Goal: Check status: Check status

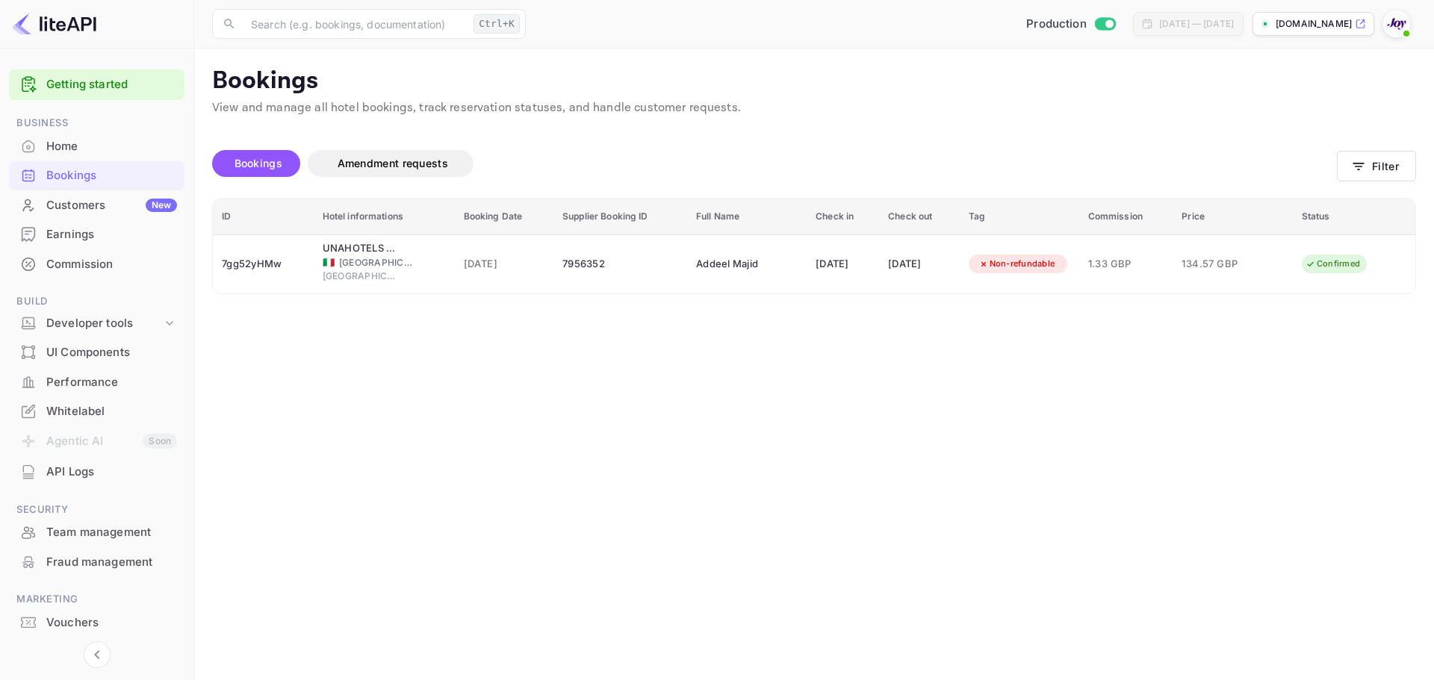
click at [1002, 359] on main "Bookings View and manage all hotel bookings, track reservation statuses, and ha…" at bounding box center [814, 365] width 1240 height 632
click at [1402, 161] on button "Filter" at bounding box center [1376, 166] width 79 height 31
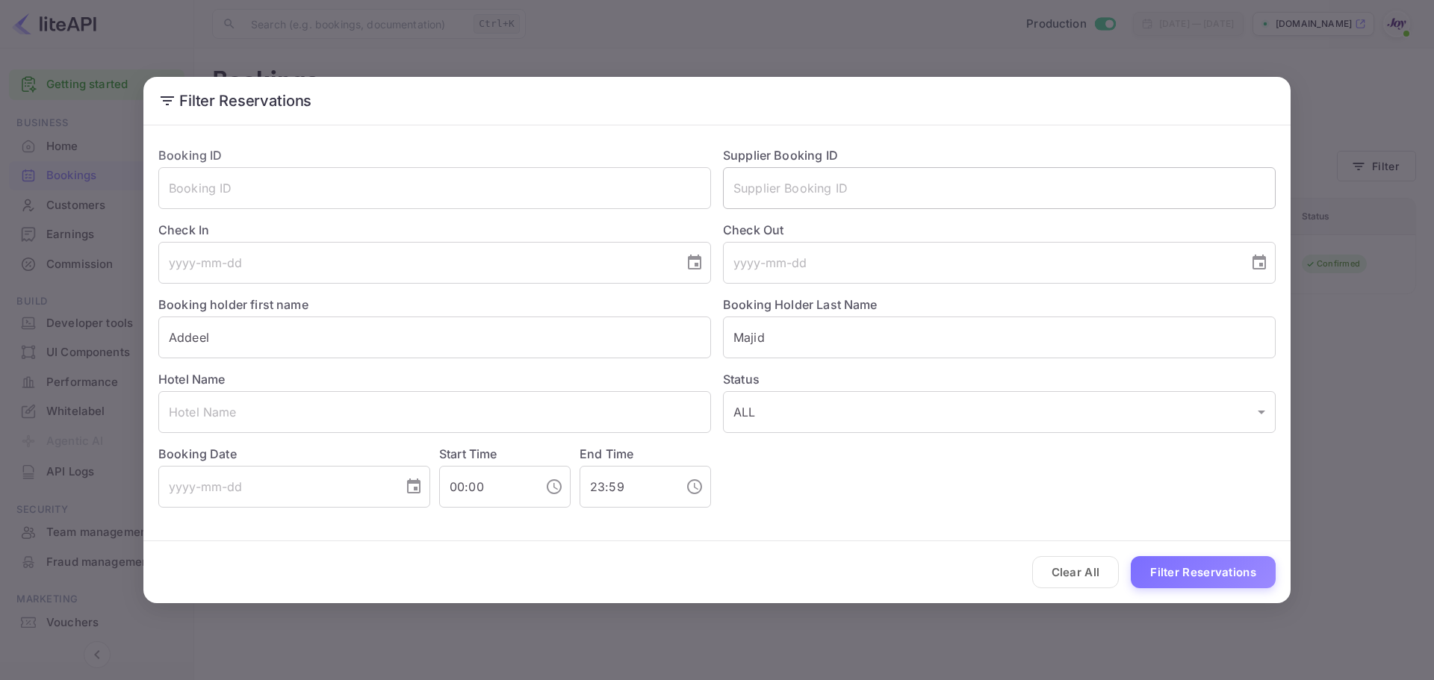
click at [783, 192] on input "text" at bounding box center [999, 188] width 553 height 42
paste input "9141853"
type input "9141853"
click at [786, 347] on input "Majid" at bounding box center [999, 338] width 553 height 42
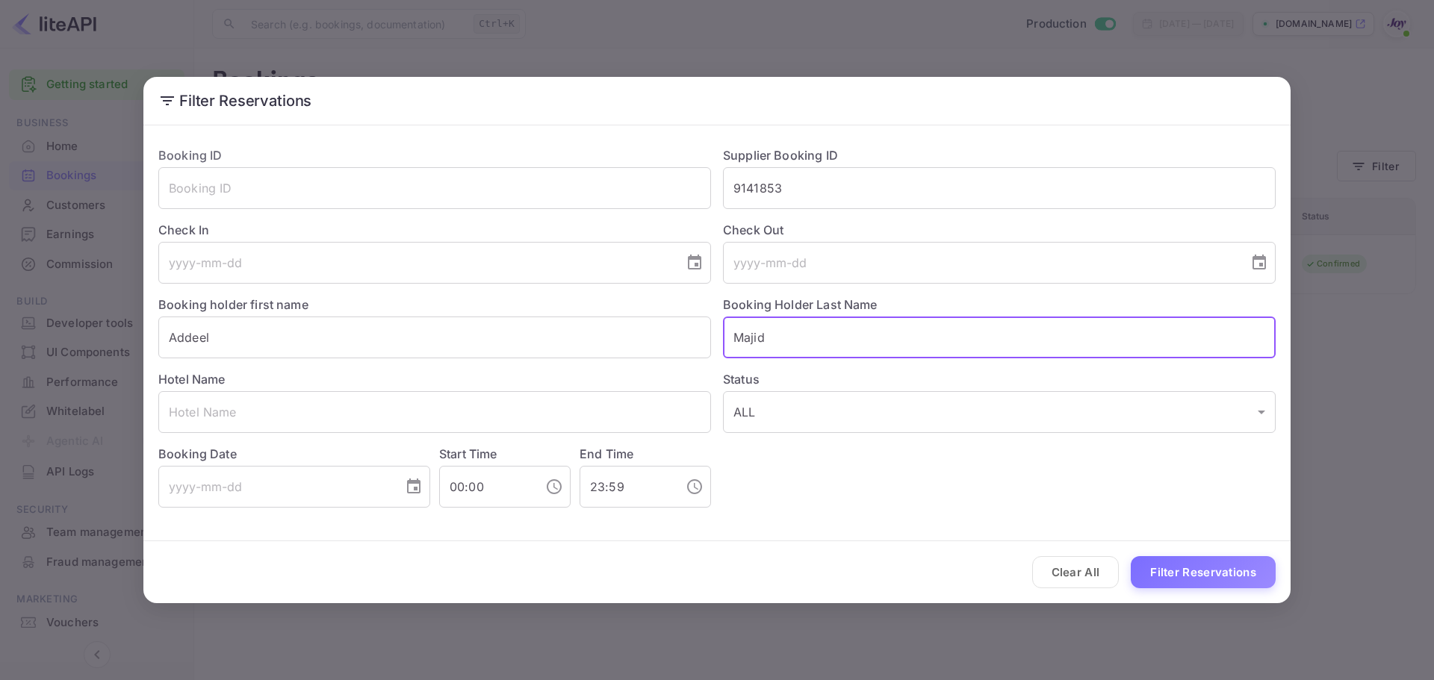
click at [786, 347] on input "Majid" at bounding box center [999, 338] width 553 height 42
click at [341, 344] on input "Addeel" at bounding box center [434, 338] width 553 height 42
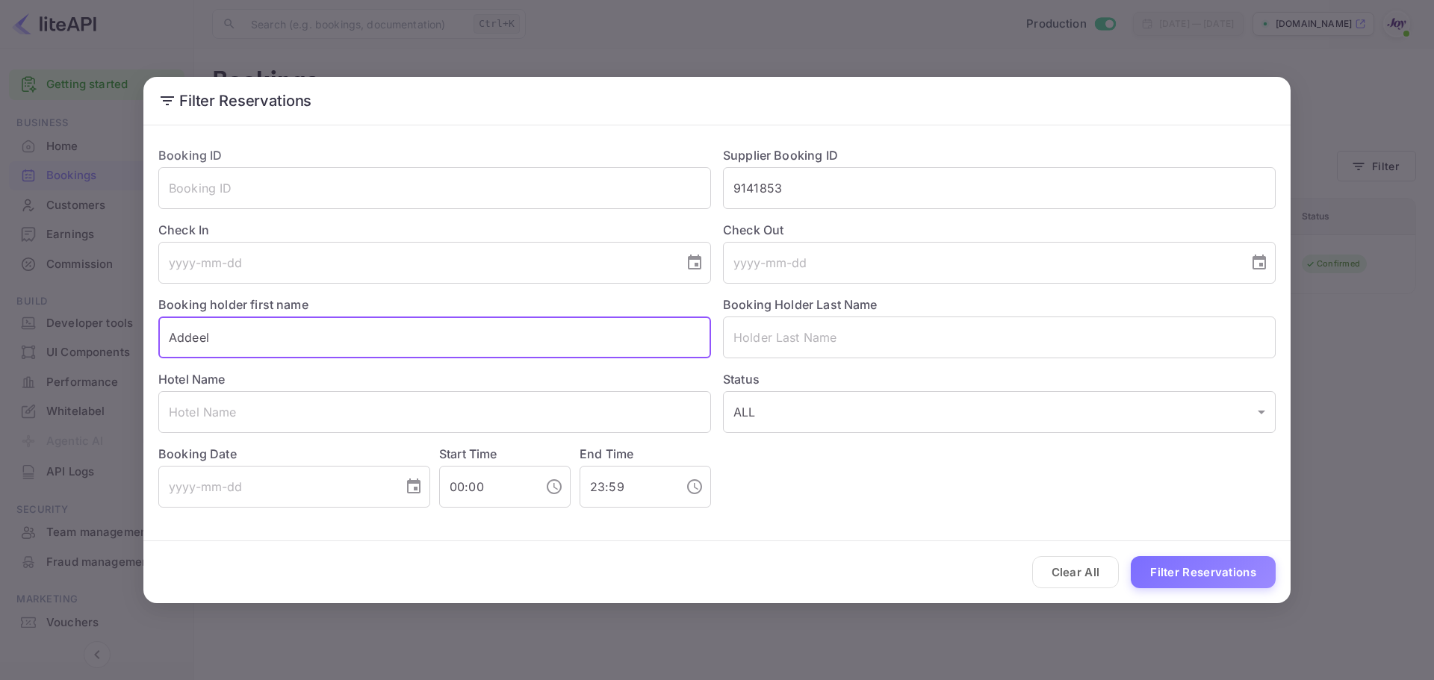
click at [341, 344] on input "Addeel" at bounding box center [434, 338] width 553 height 42
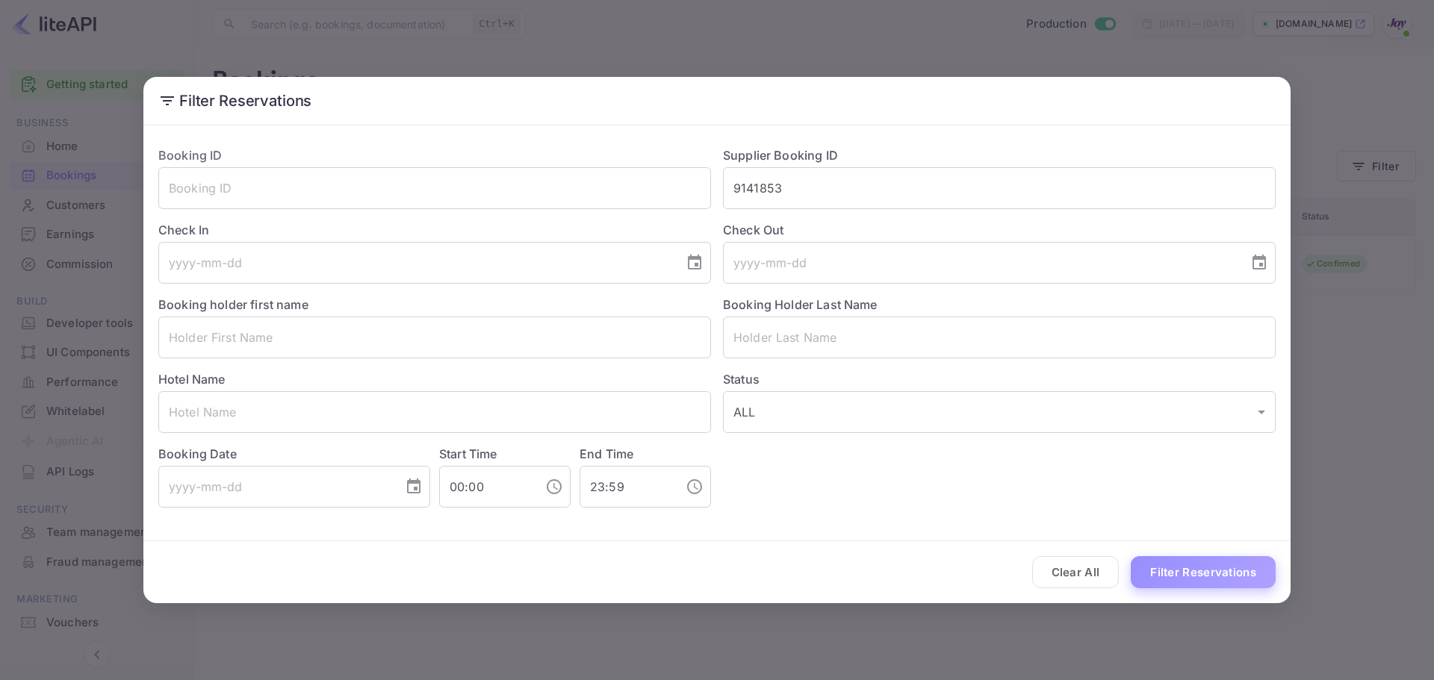
click at [1202, 574] on button "Filter Reservations" at bounding box center [1203, 572] width 145 height 32
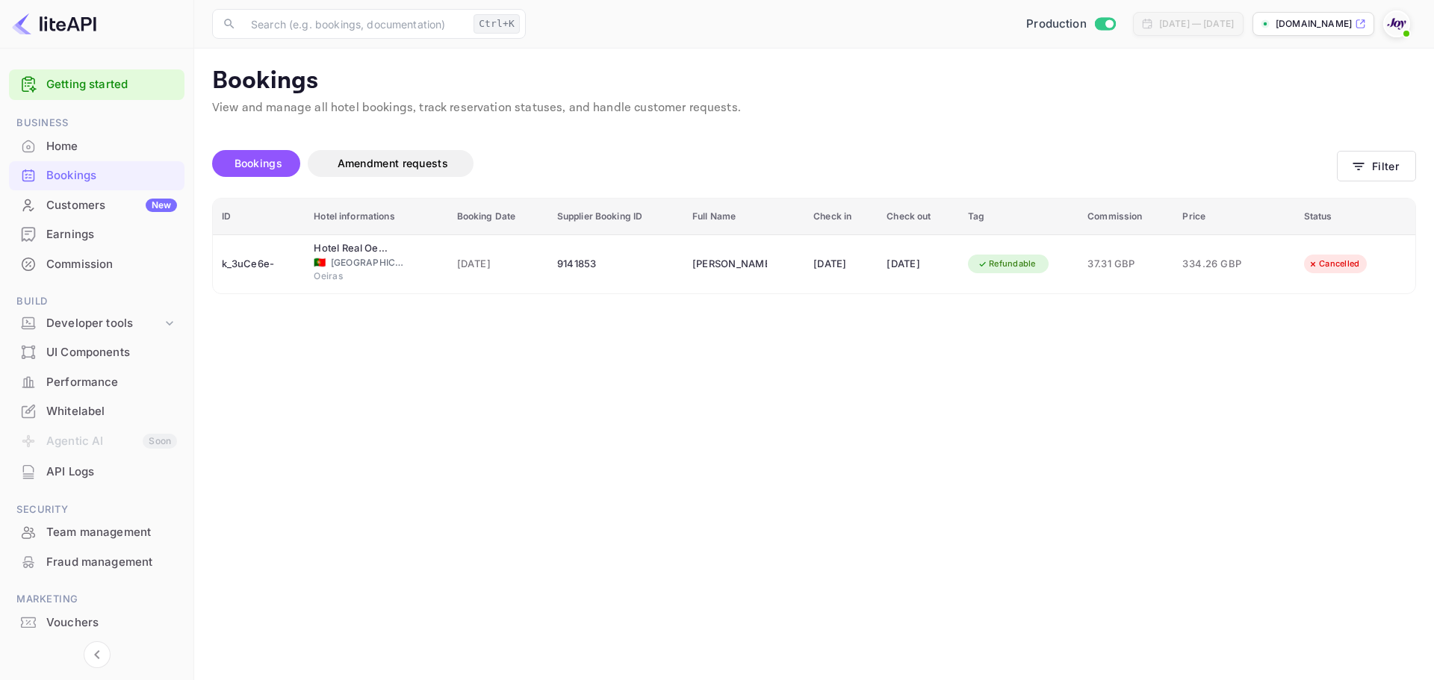
click at [1386, 143] on div "Bookings Amendment requests Filter" at bounding box center [814, 166] width 1204 height 63
click at [1386, 151] on button "Filter" at bounding box center [1376, 166] width 79 height 31
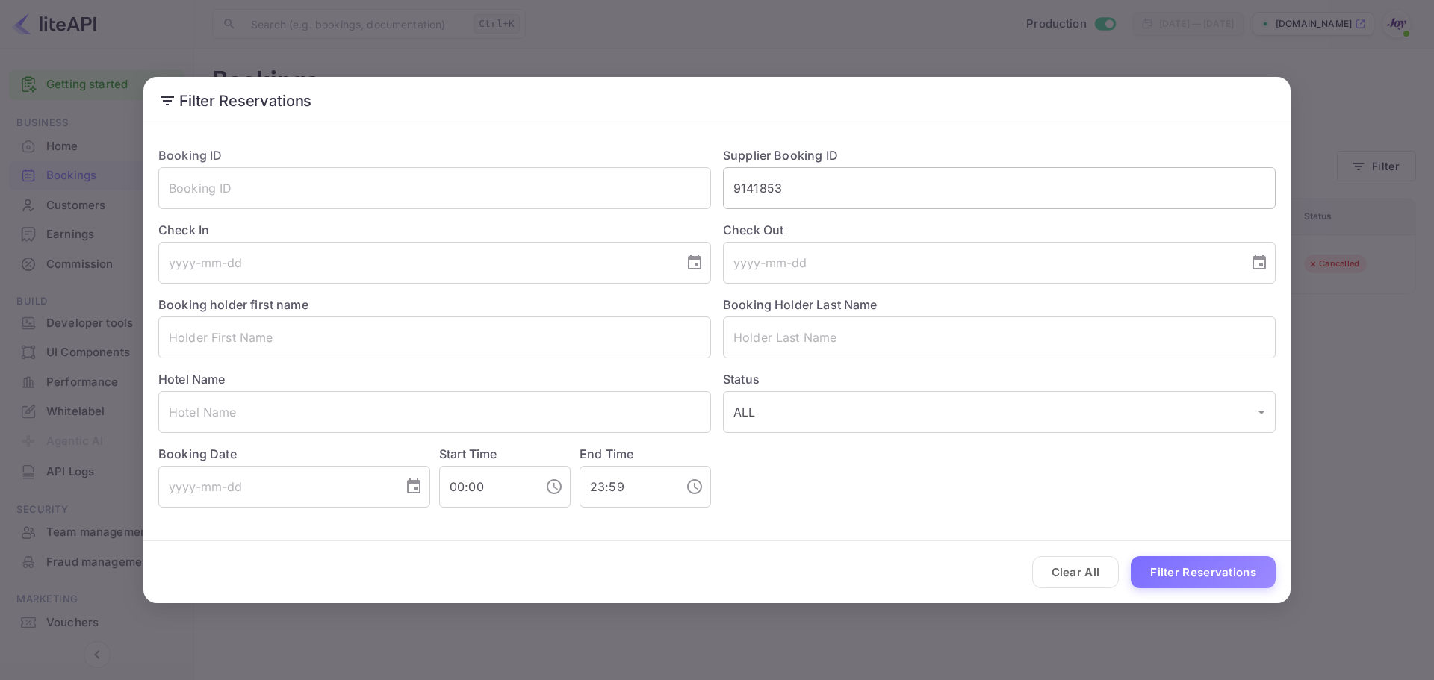
click at [825, 170] on input "9141853" at bounding box center [999, 188] width 553 height 42
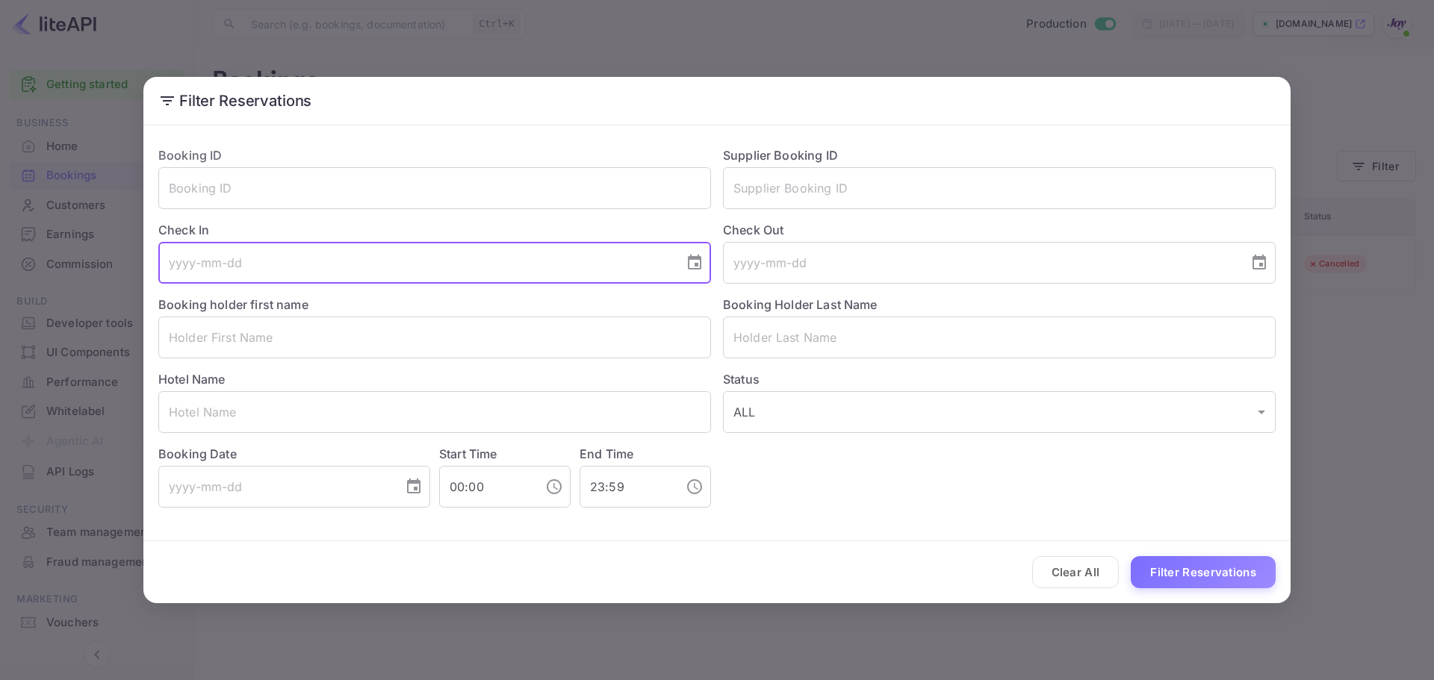
click at [399, 267] on input "tel" at bounding box center [415, 263] width 515 height 42
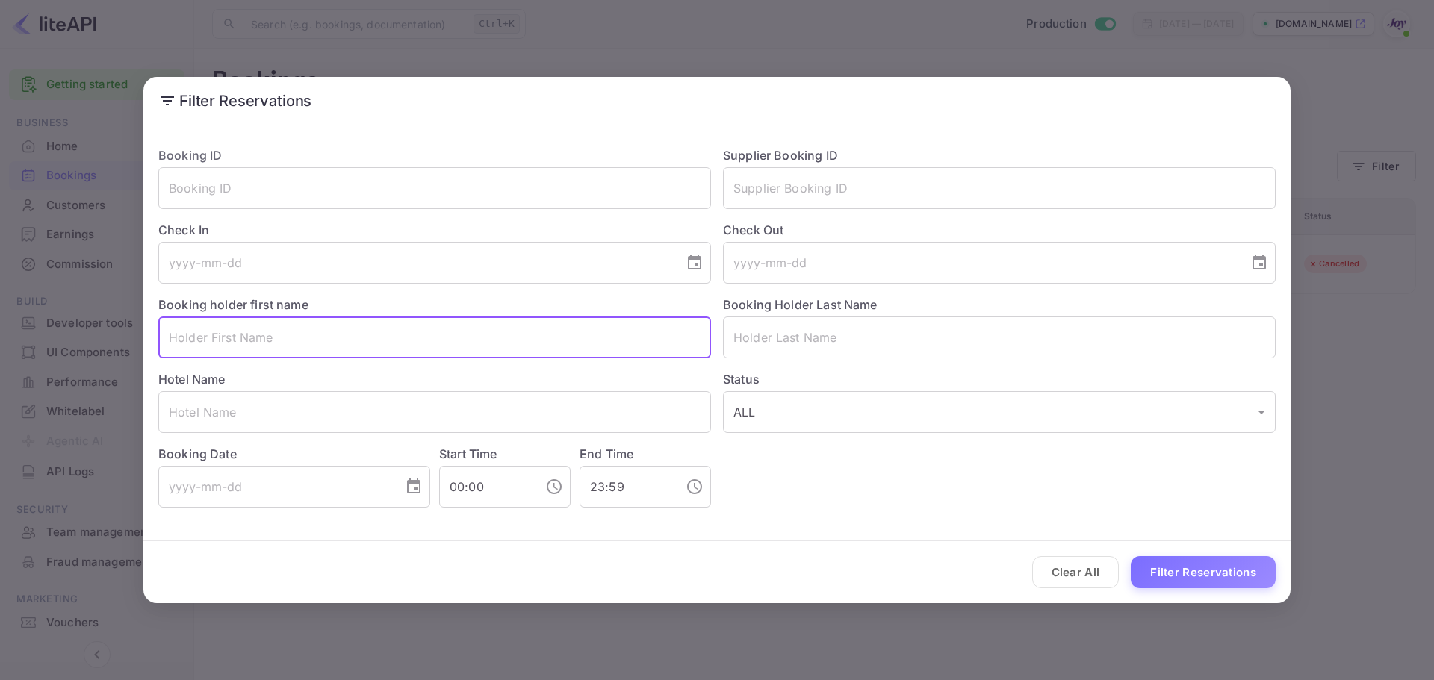
click at [381, 349] on input "text" at bounding box center [434, 338] width 553 height 42
type input "Addeel"
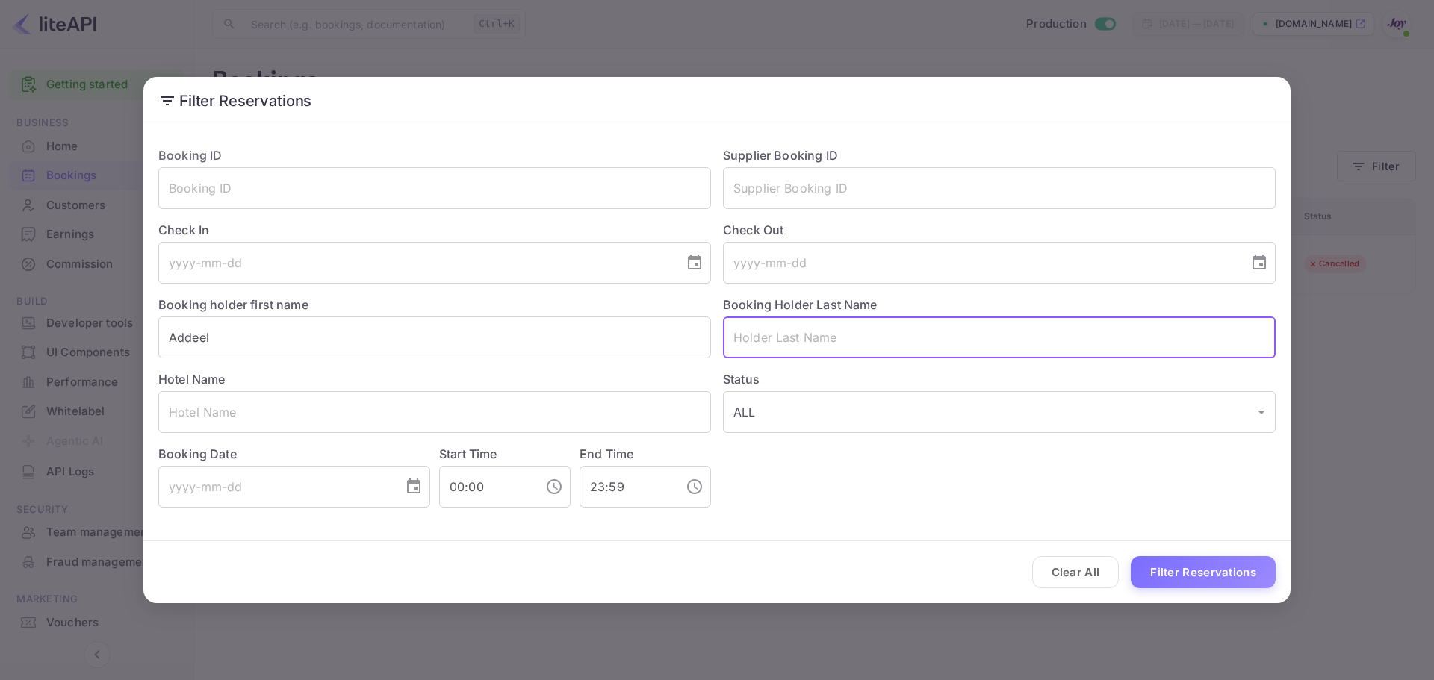
click at [733, 350] on input "text" at bounding box center [999, 338] width 553 height 42
type input "Majid"
click at [1179, 568] on button "Filter Reservations" at bounding box center [1203, 572] width 145 height 32
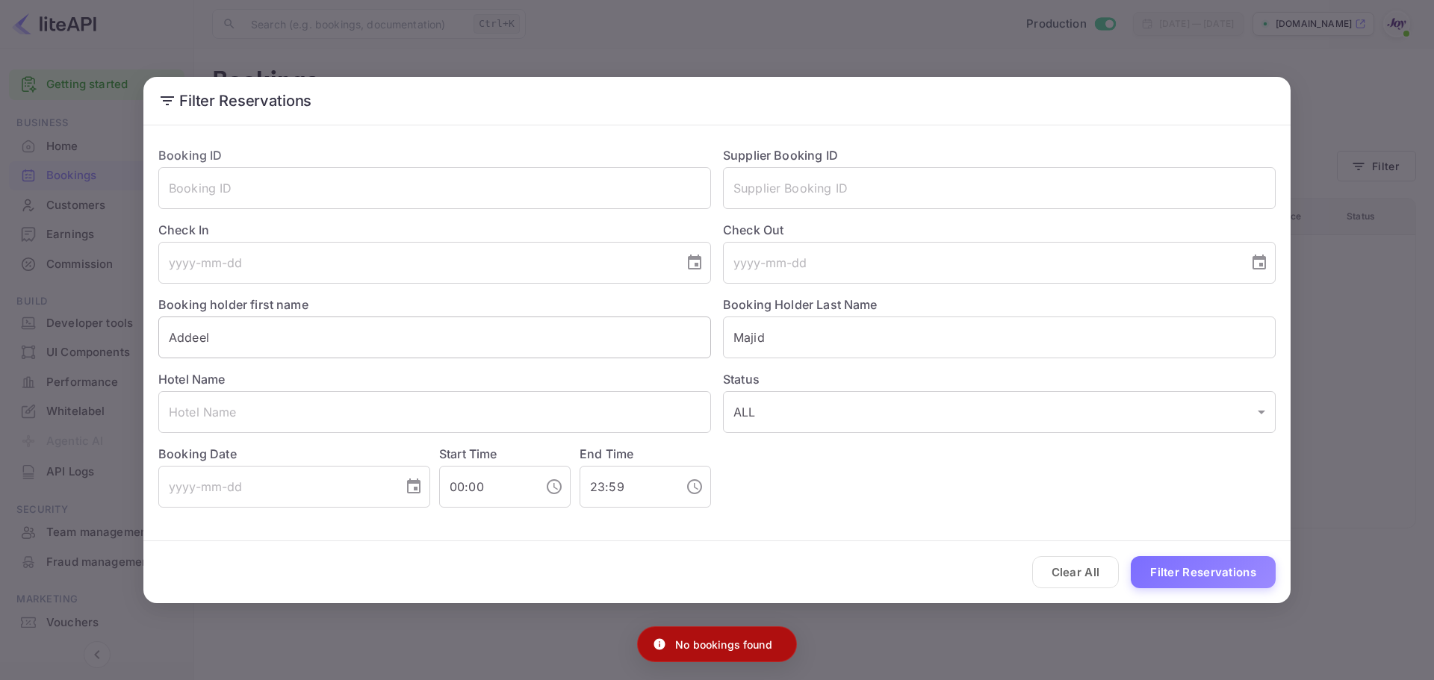
click at [184, 329] on input "Addeel" at bounding box center [434, 338] width 553 height 42
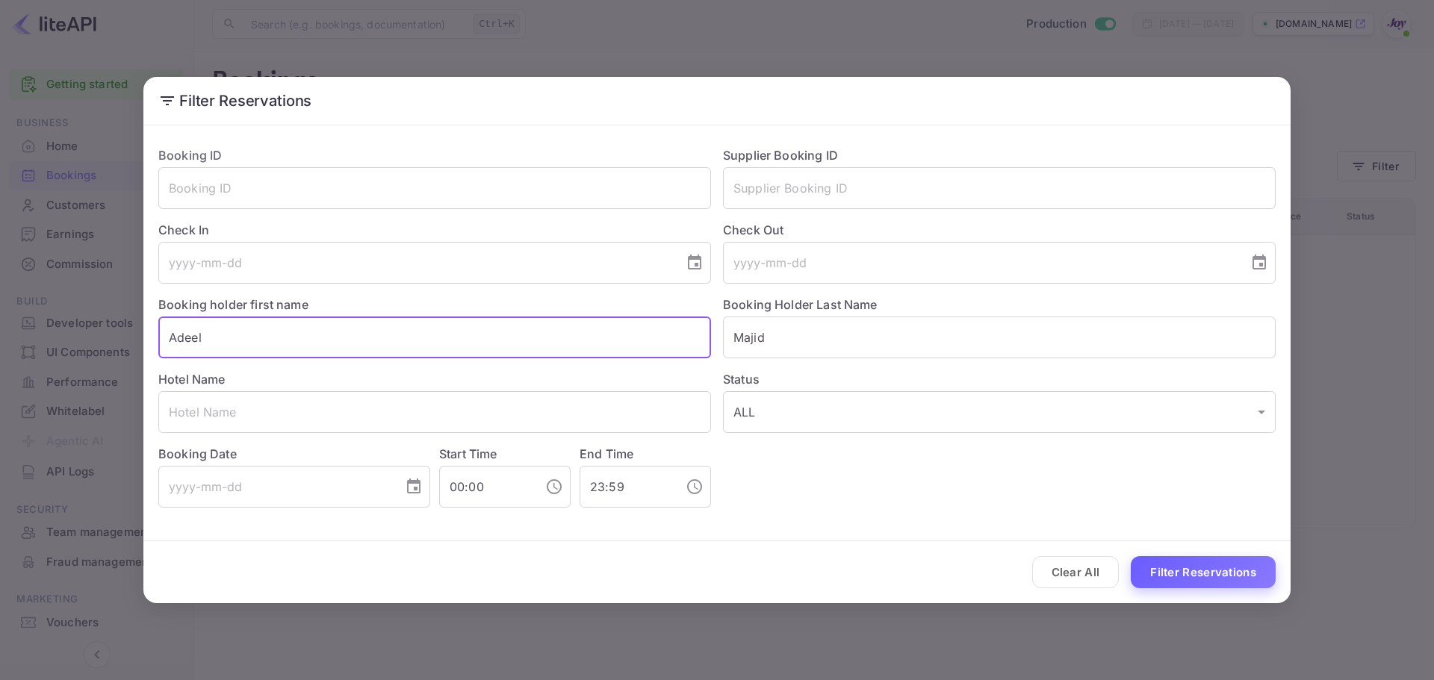
click at [1188, 565] on button "Filter Reservations" at bounding box center [1203, 572] width 145 height 32
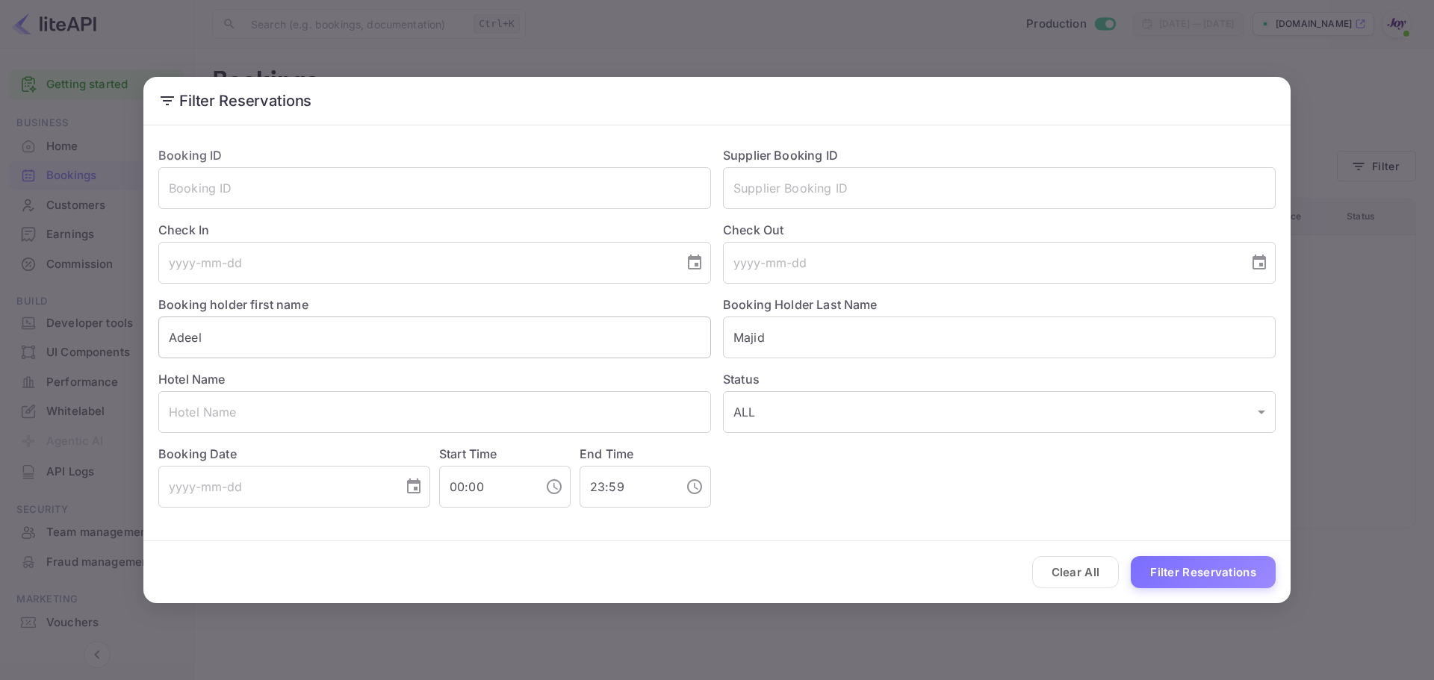
click at [397, 329] on input "Adeel" at bounding box center [434, 338] width 553 height 42
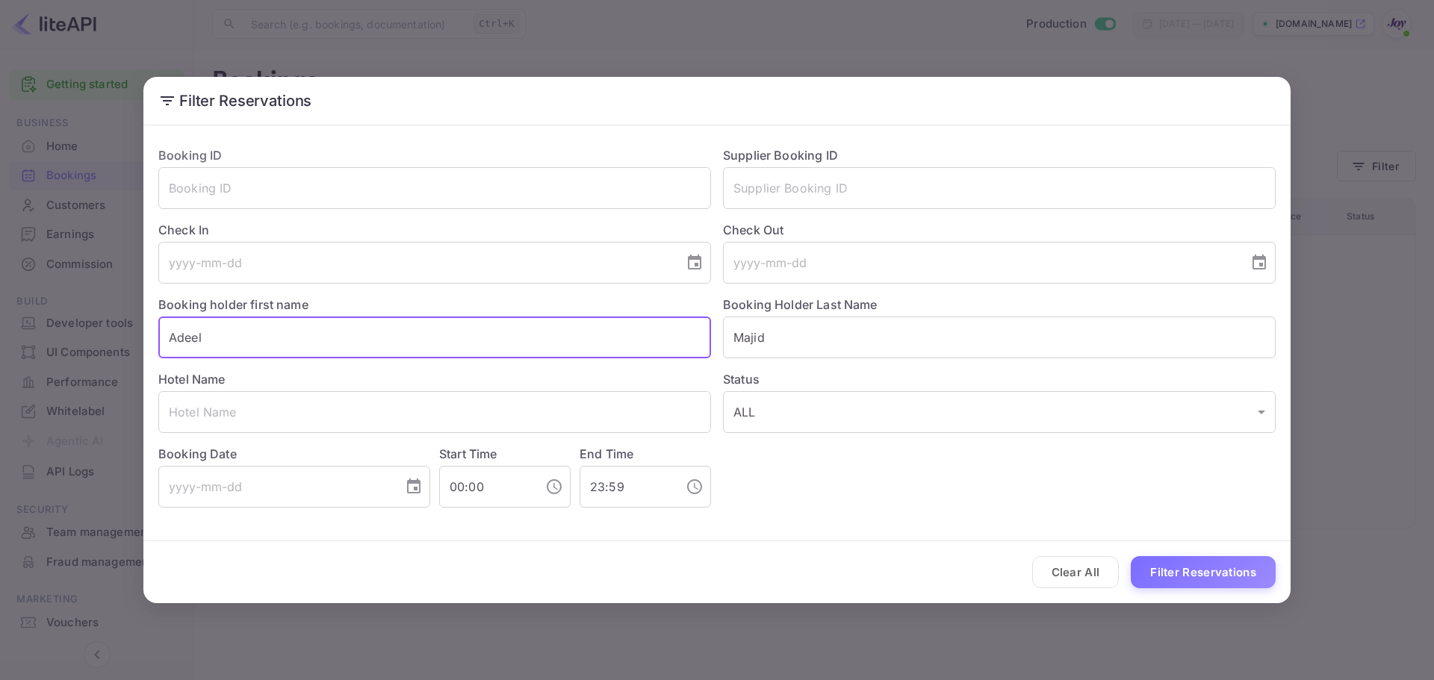
click at [397, 329] on input "Adeel" at bounding box center [434, 338] width 553 height 42
paste input "[PERSON_NAME]"
click at [234, 335] on input "Addeel Majid" at bounding box center [434, 338] width 553 height 42
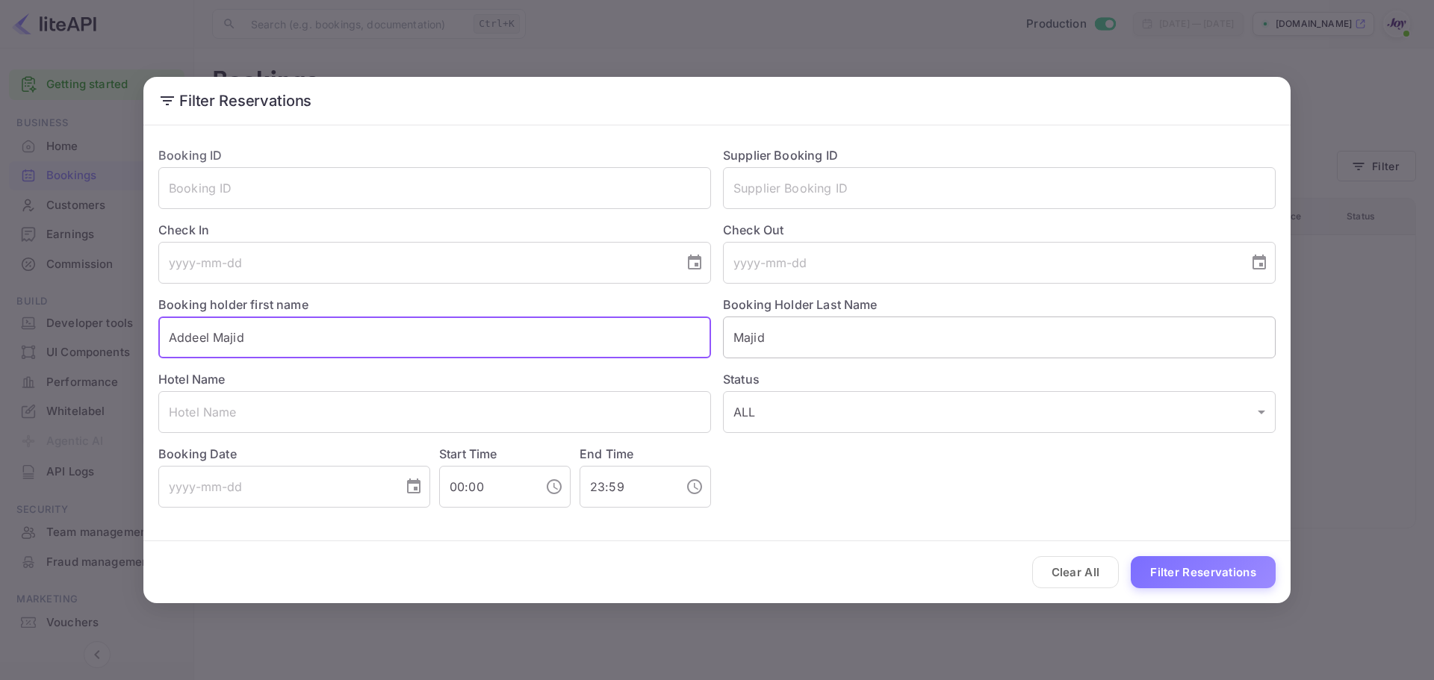
click at [878, 320] on input "Majid" at bounding box center [999, 338] width 553 height 42
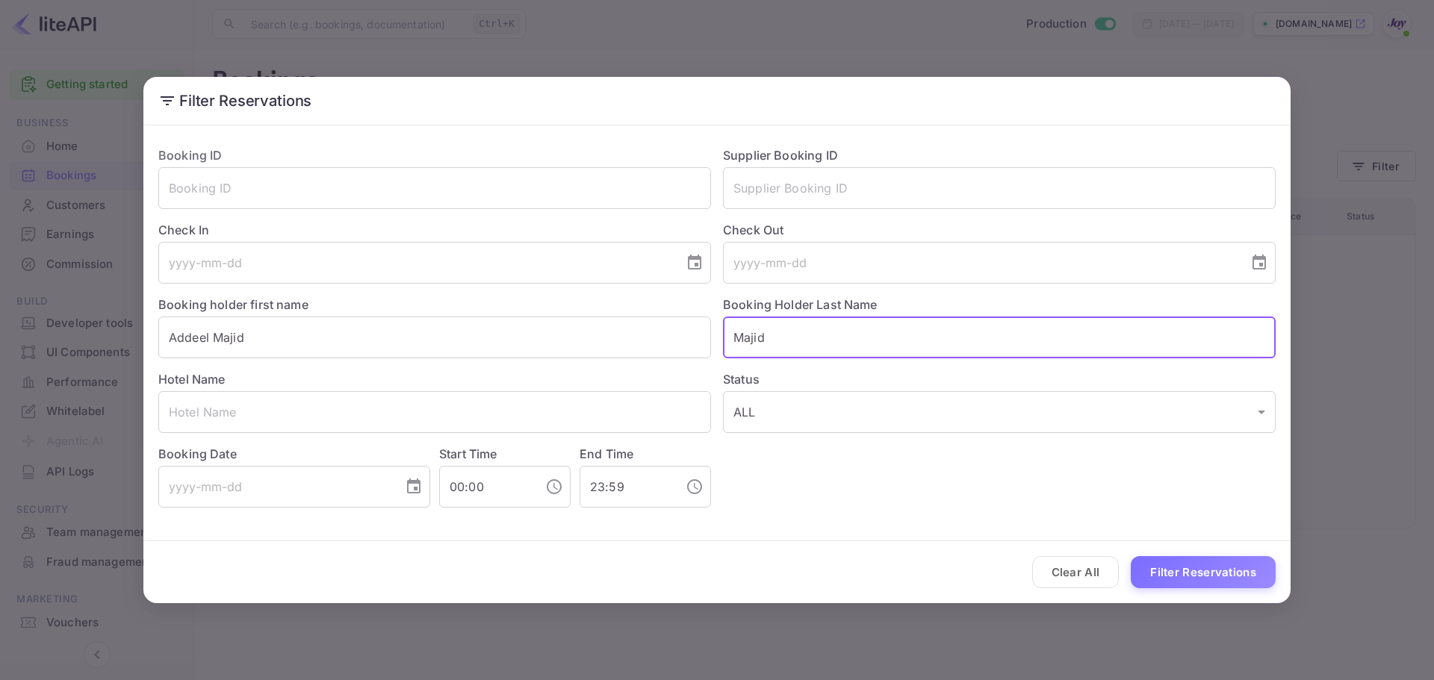
click at [878, 320] on input "Majid" at bounding box center [999, 338] width 553 height 42
click at [489, 347] on input "Addeel Majid" at bounding box center [434, 338] width 553 height 42
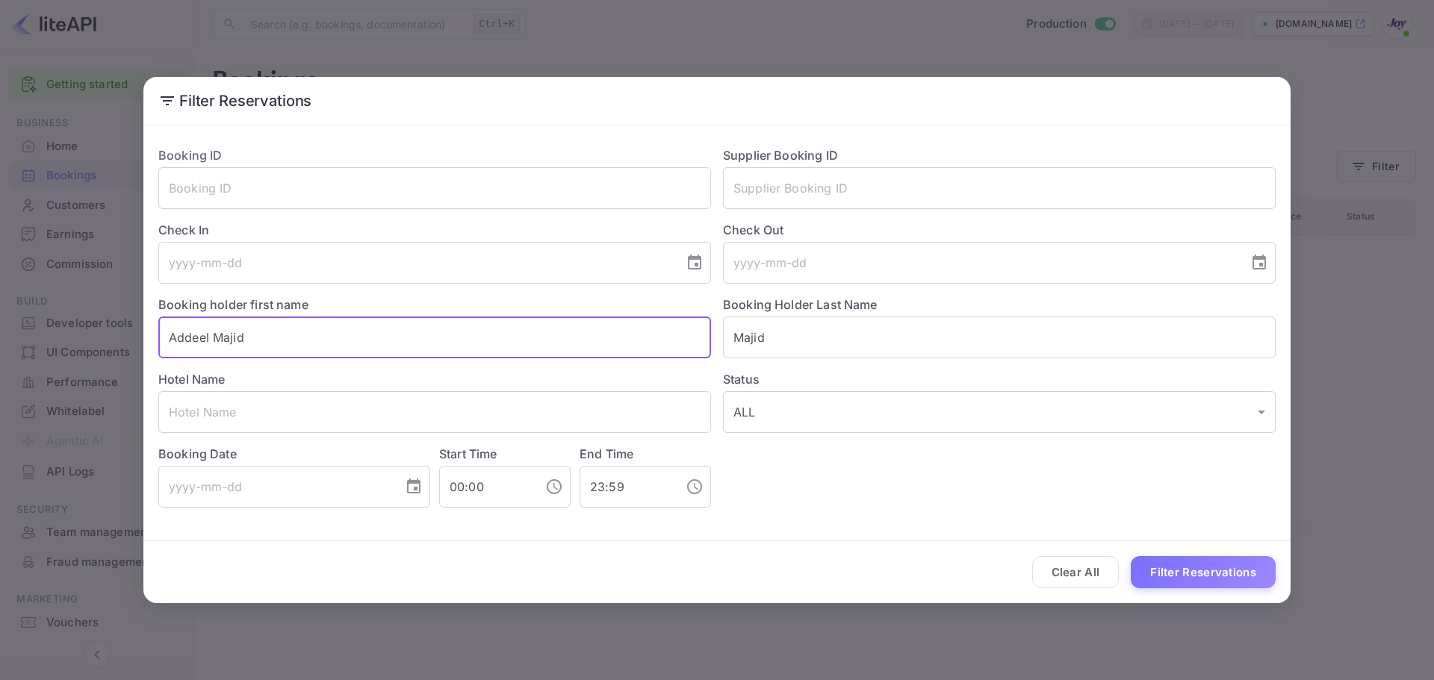
click at [489, 347] on input "Addeel Majid" at bounding box center [434, 338] width 553 height 42
type input "Addeel"
click at [1212, 568] on button "Filter Reservations" at bounding box center [1203, 572] width 145 height 32
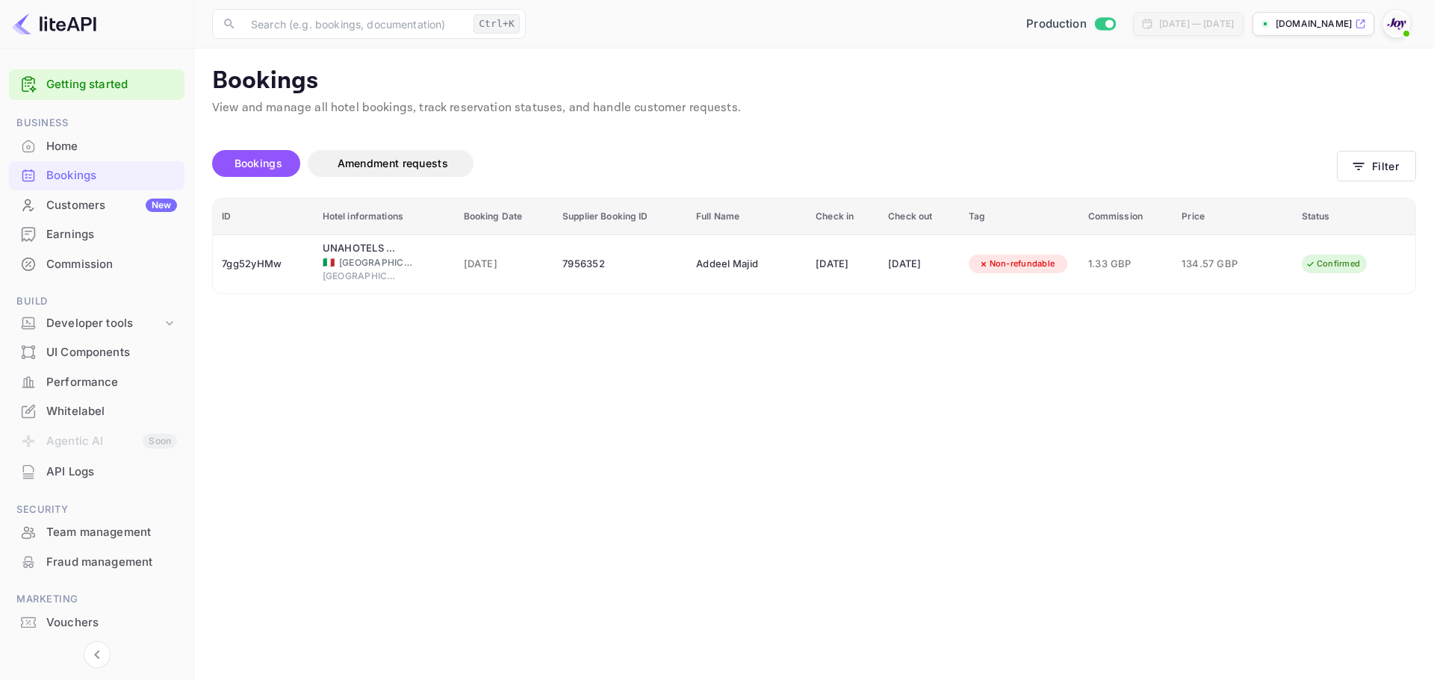
click at [1371, 149] on div "Bookings Amendment requests Filter" at bounding box center [814, 166] width 1204 height 63
click at [1372, 159] on button "Filter" at bounding box center [1376, 166] width 79 height 31
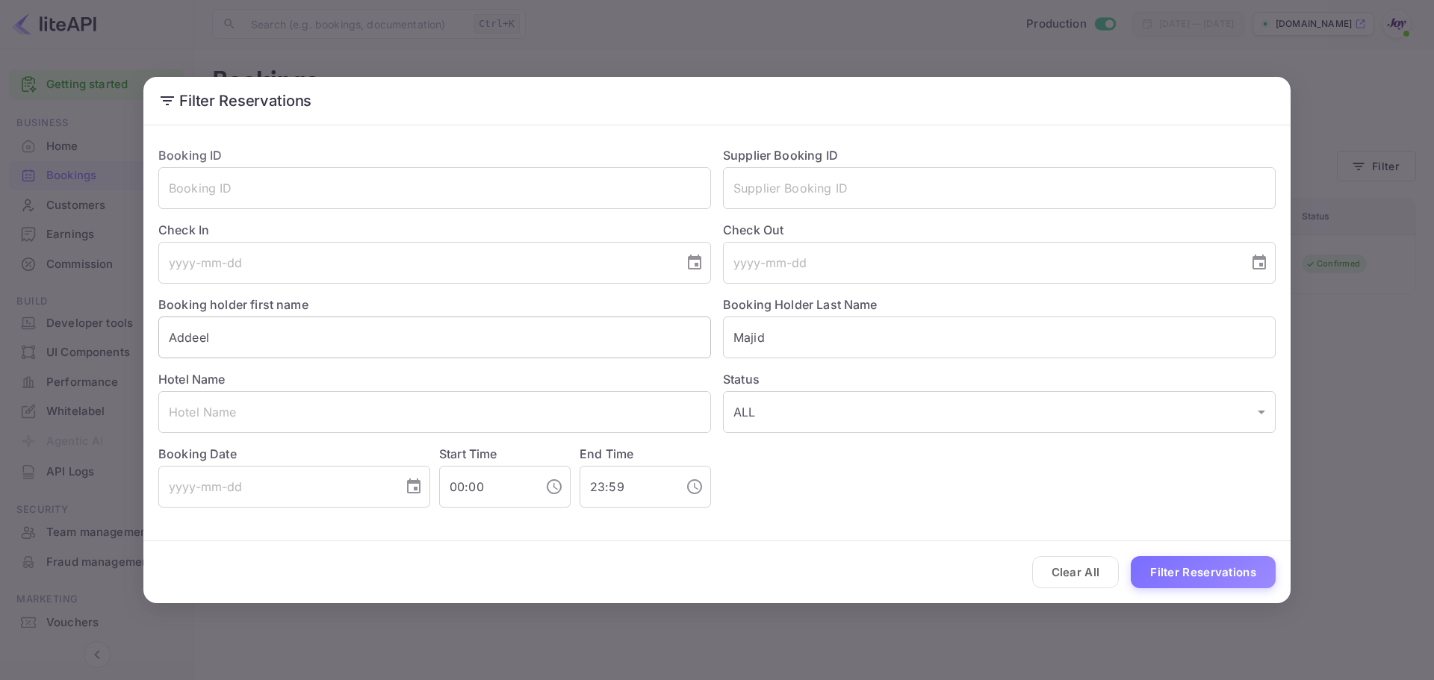
click at [462, 328] on input "Addeel" at bounding box center [434, 338] width 553 height 42
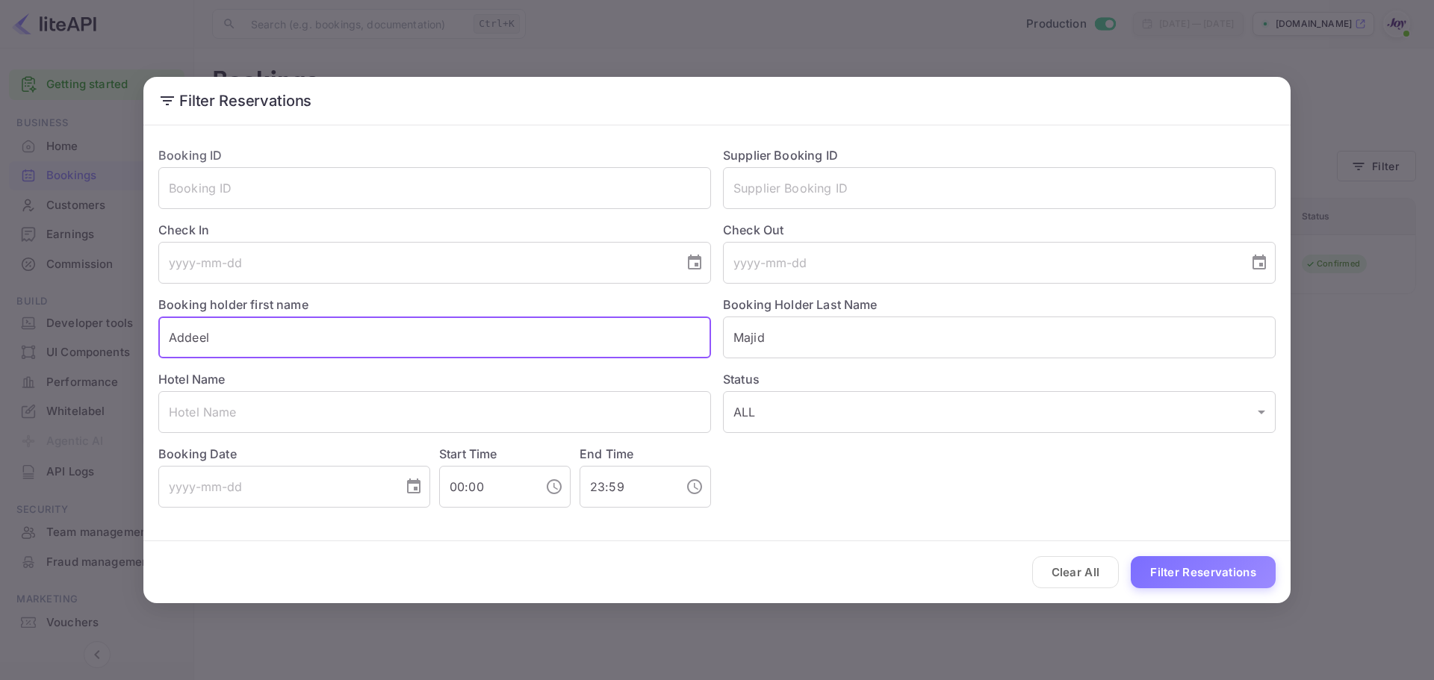
click at [462, 328] on input "Addeel" at bounding box center [434, 338] width 553 height 42
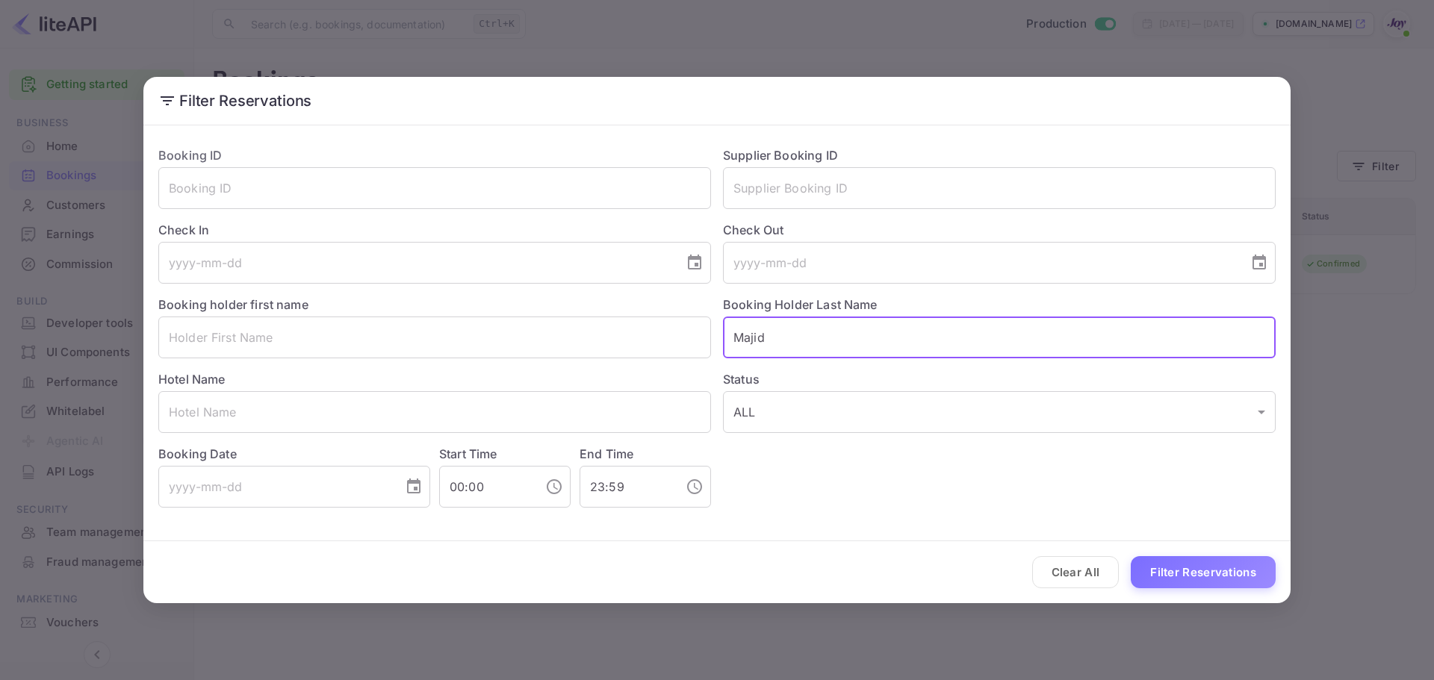
click at [856, 347] on input "Majid" at bounding box center [999, 338] width 553 height 42
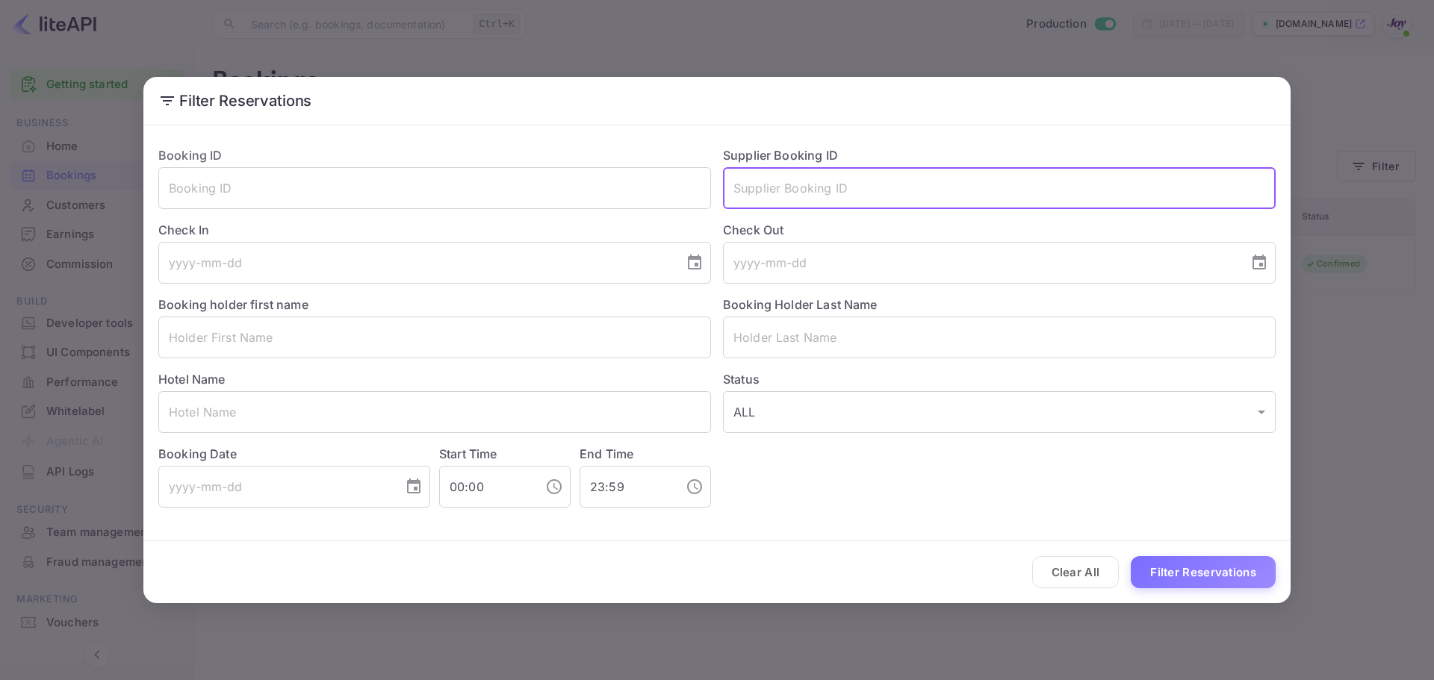
click at [896, 168] on input "text" at bounding box center [999, 188] width 553 height 42
paste input "9141853"
type input "9141853"
click at [1197, 558] on button "Filter Reservations" at bounding box center [1203, 572] width 145 height 32
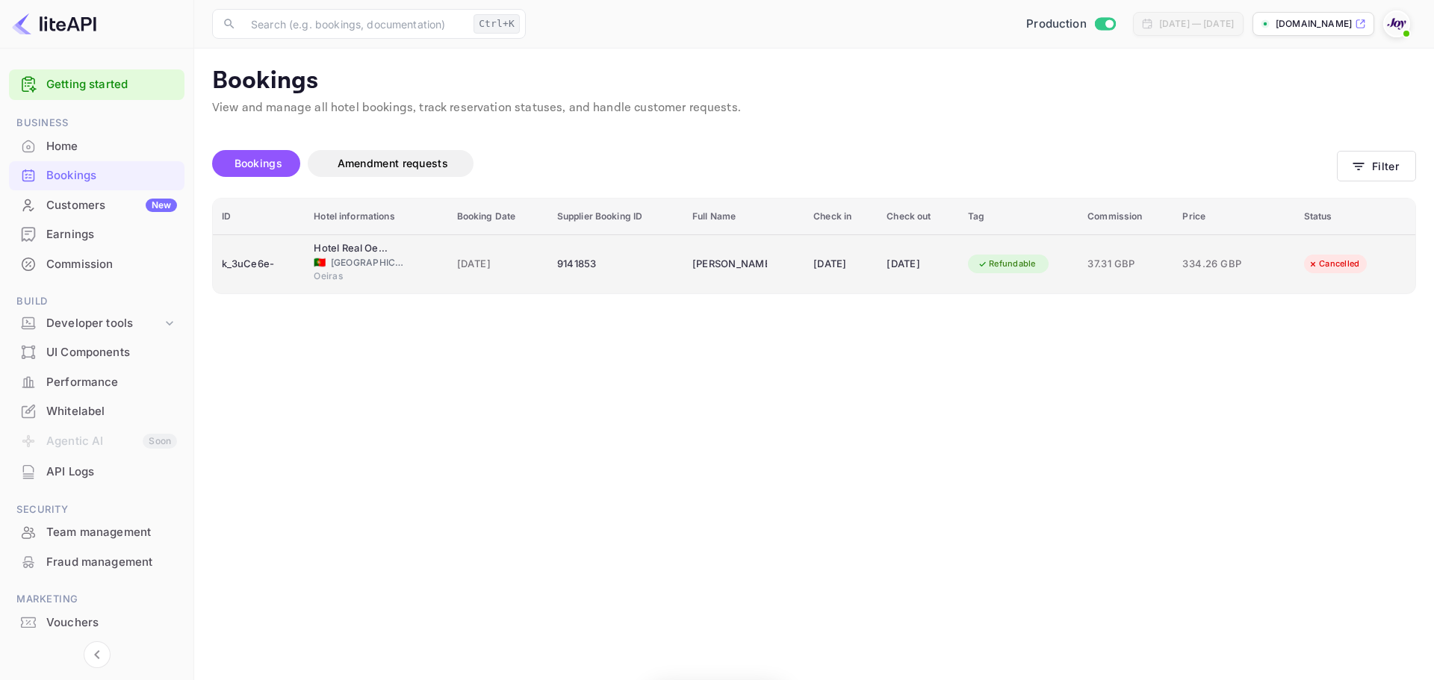
click at [356, 263] on span "[GEOGRAPHIC_DATA]" at bounding box center [368, 262] width 75 height 13
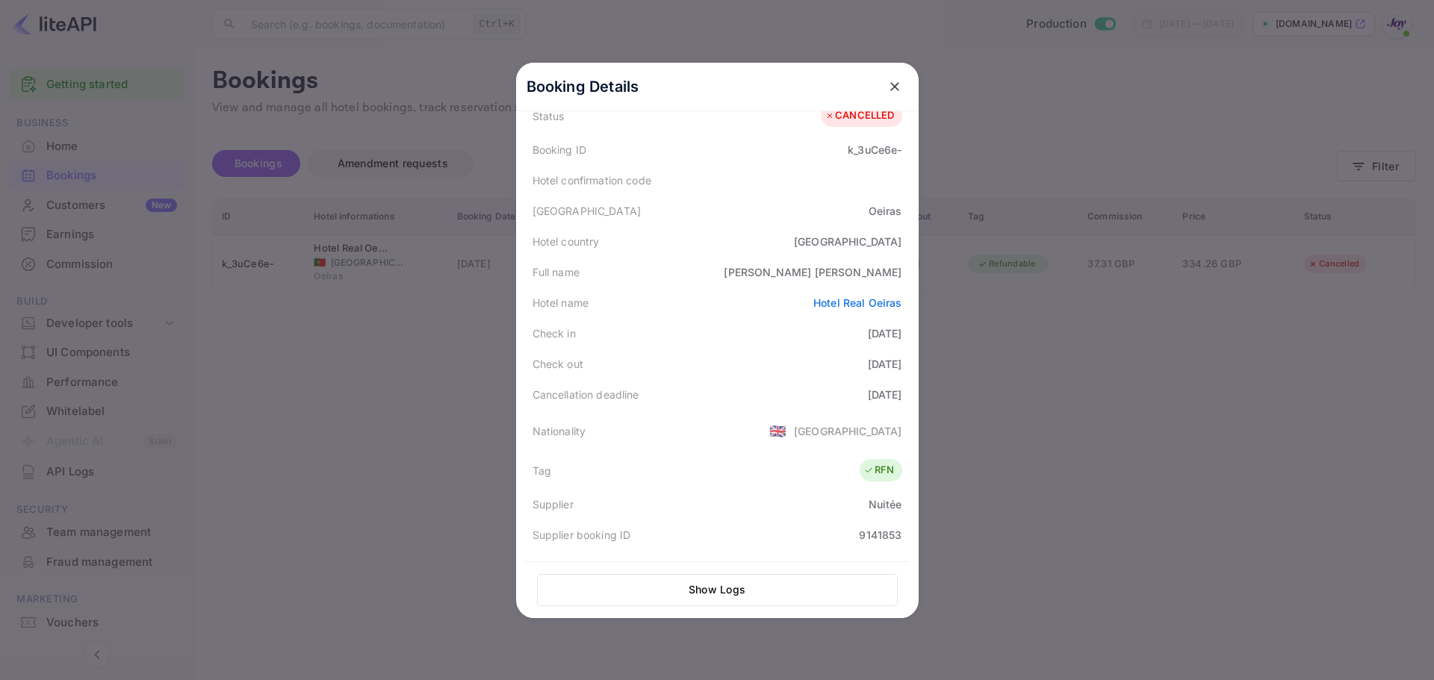
scroll to position [39, 0]
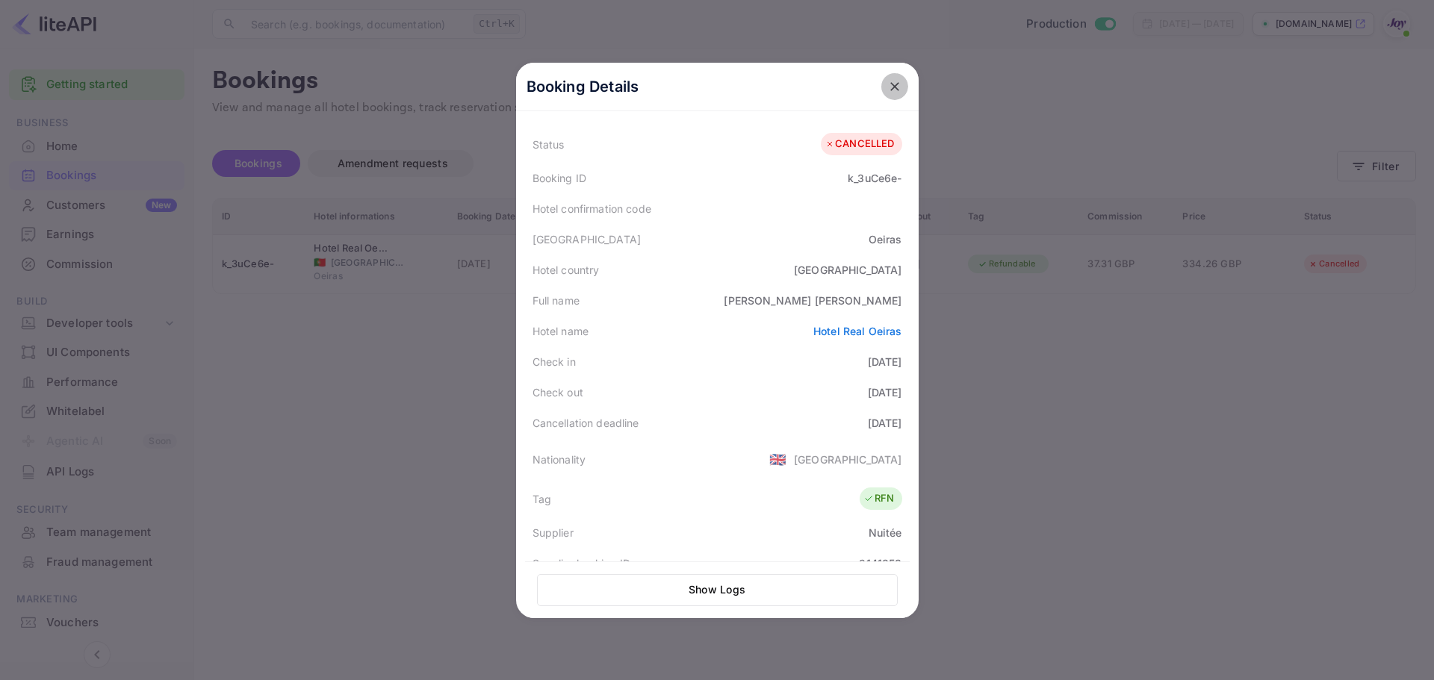
click at [898, 81] on button "close" at bounding box center [894, 86] width 27 height 27
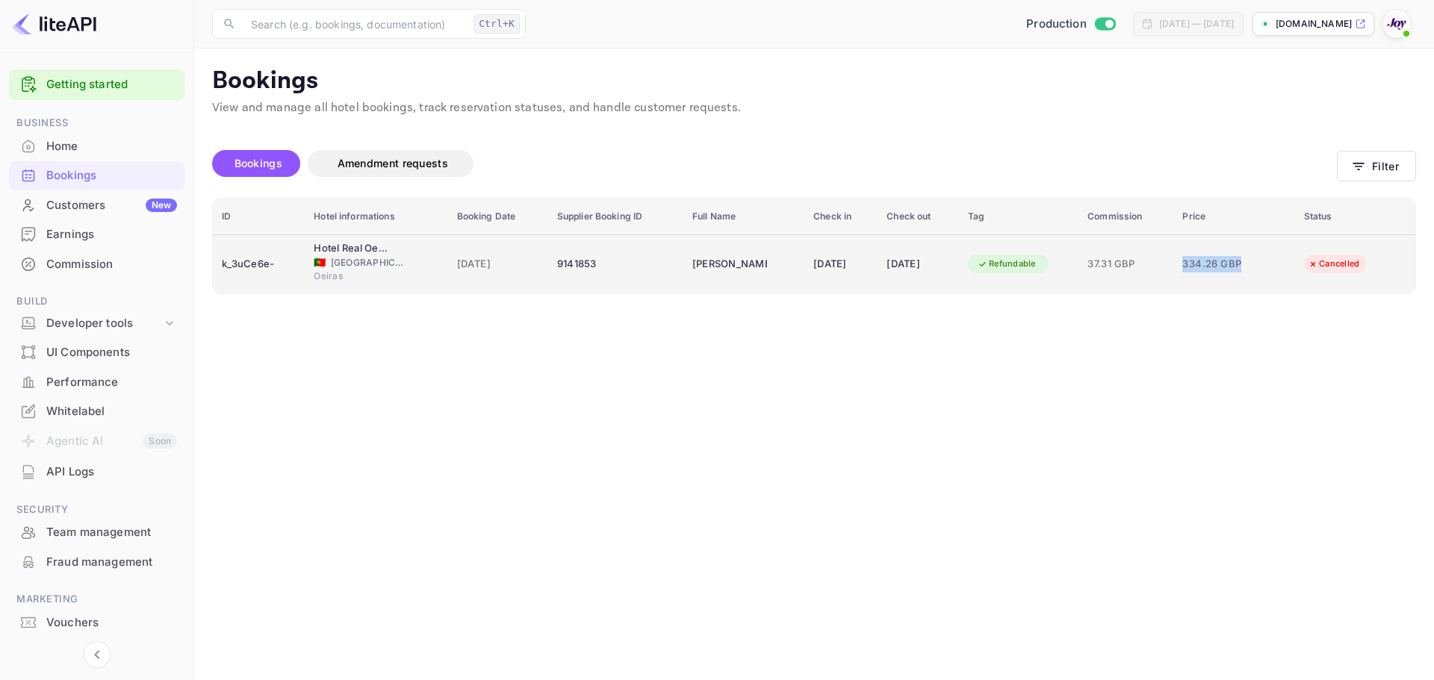
copy tr "334.26 GBP"
drag, startPoint x: 1182, startPoint y: 267, endPoint x: 1262, endPoint y: 266, distance: 79.9
click at [1262, 266] on tr "k_3uCe6e- Hotel Real Oeiras 🇵🇹 [GEOGRAPHIC_DATA] Oeiras [DATE] 9141853 [PERSON_…" at bounding box center [814, 264] width 1203 height 59
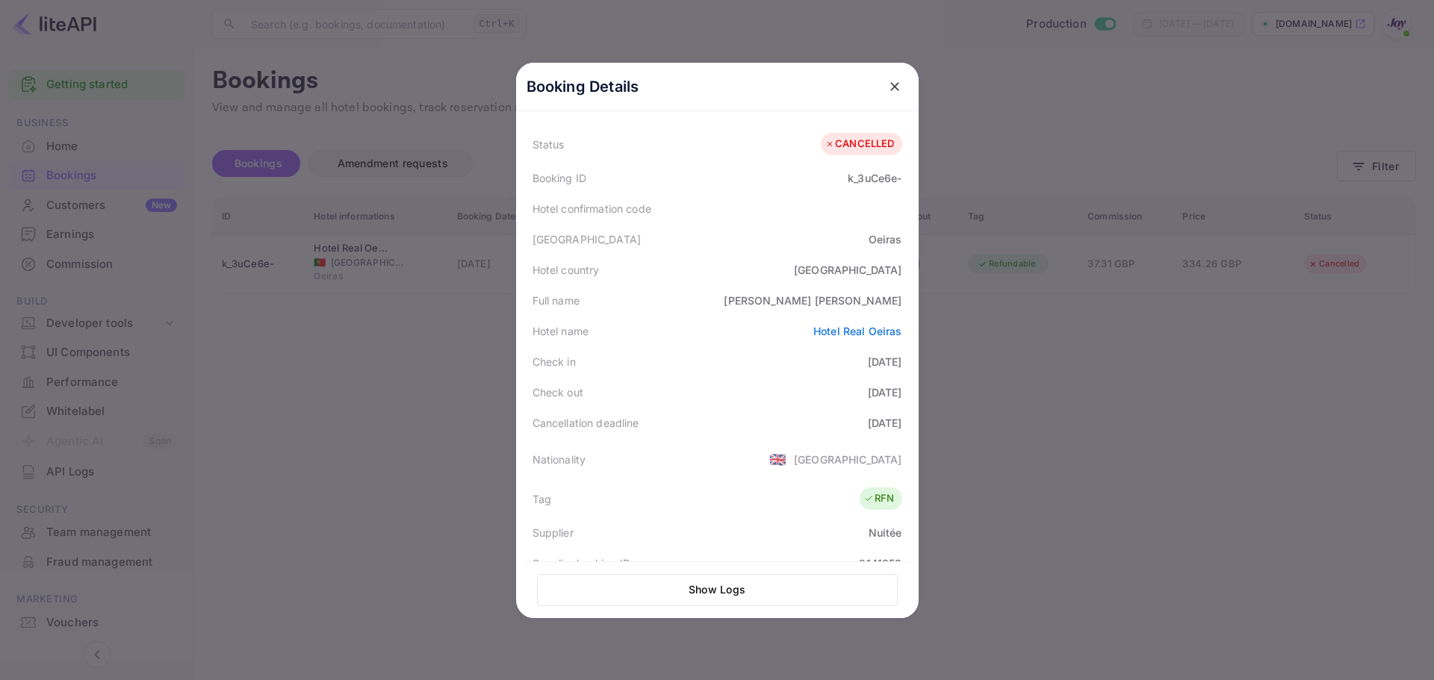
click at [1216, 508] on div at bounding box center [717, 340] width 1434 height 680
